Goal: Register for event/course

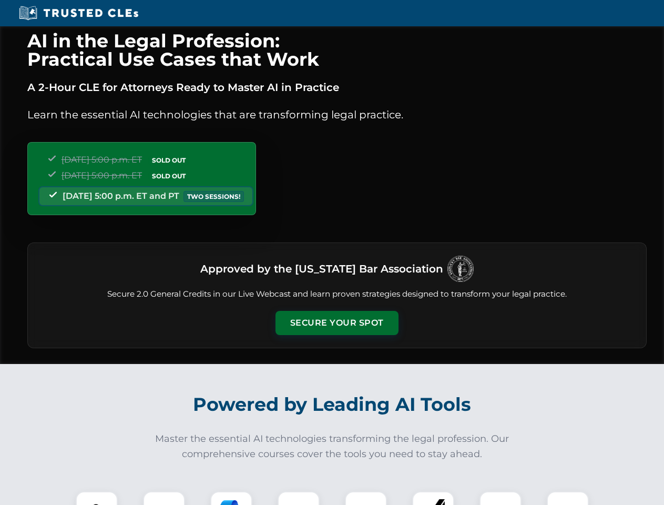
click at [336, 323] on button "Secure Your Spot" at bounding box center [336, 323] width 123 height 24
click at [97, 498] on img at bounding box center [96, 512] width 30 height 30
click at [164, 498] on div at bounding box center [164, 512] width 42 height 42
click at [231, 498] on div at bounding box center [231, 512] width 42 height 42
click at [299, 498] on img at bounding box center [298, 511] width 29 height 29
